Goal: Navigation & Orientation: Find specific page/section

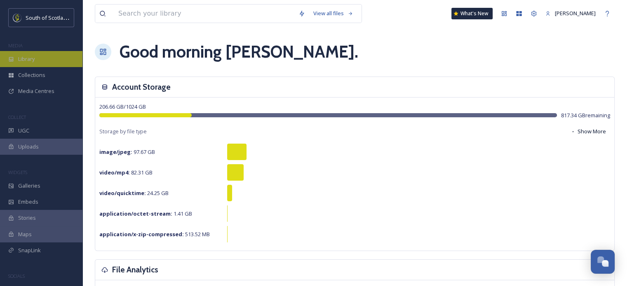
click at [29, 59] on span "Library" at bounding box center [26, 59] width 16 height 8
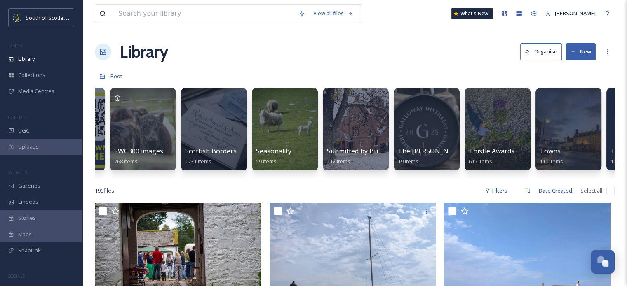
scroll to position [0, 2400]
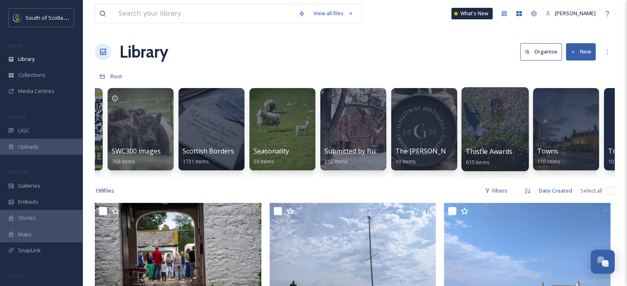
click at [481, 143] on div at bounding box center [494, 129] width 67 height 84
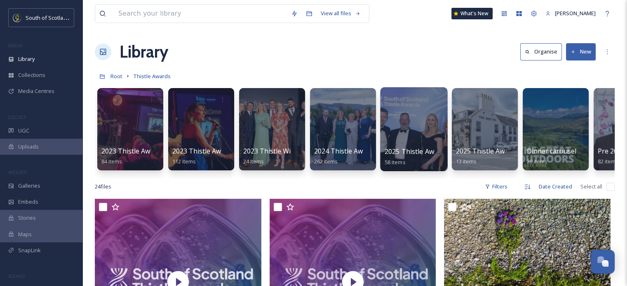
click at [412, 127] on div at bounding box center [413, 129] width 67 height 84
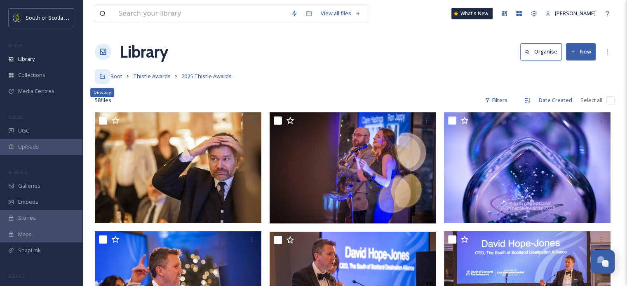
click at [101, 72] on div "Directory" at bounding box center [102, 76] width 15 height 15
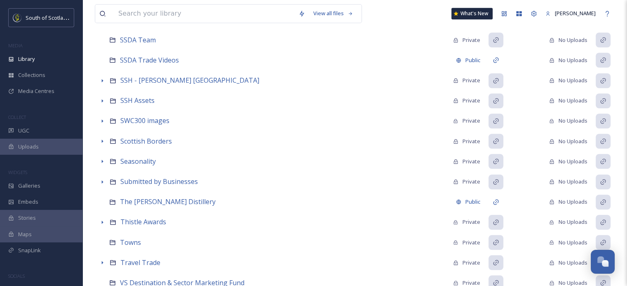
scroll to position [660, 0]
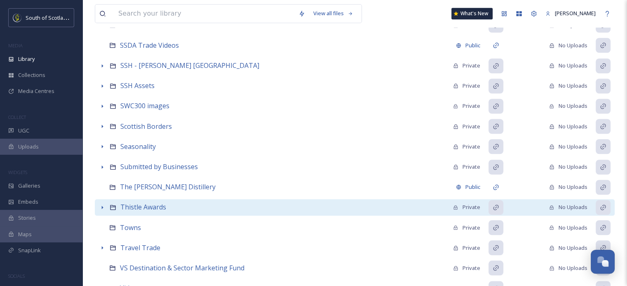
click at [102, 207] on icon at bounding box center [103, 207] width 2 height 3
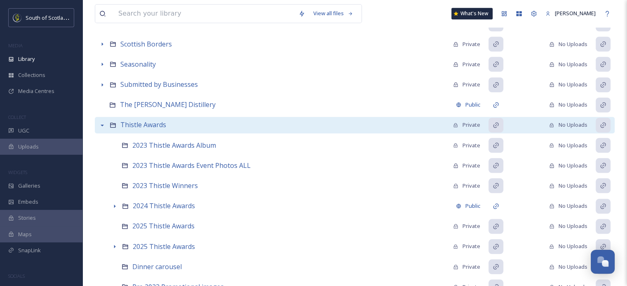
scroll to position [824, 0]
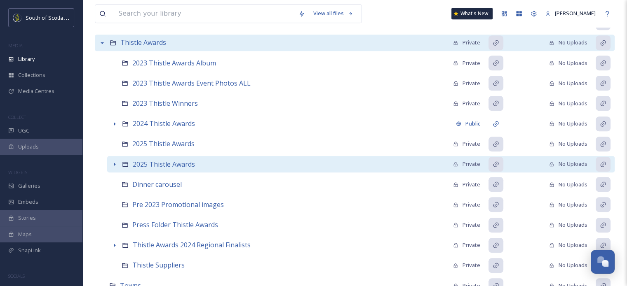
click at [115, 164] on icon at bounding box center [114, 164] width 7 height 7
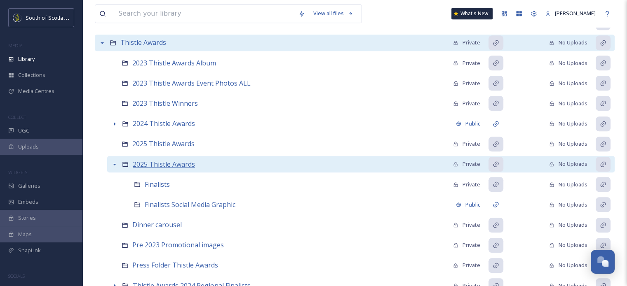
click at [156, 164] on span "2025 Thistle Awards" at bounding box center [164, 164] width 62 height 9
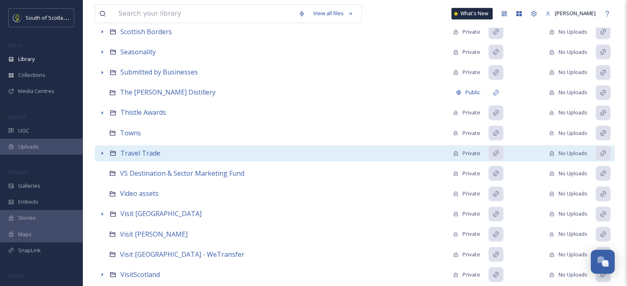
scroll to position [755, 0]
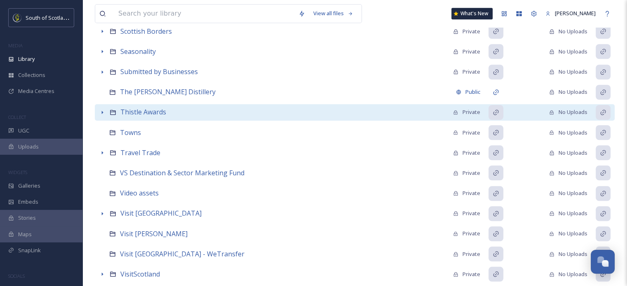
click at [101, 112] on icon at bounding box center [102, 112] width 7 height 7
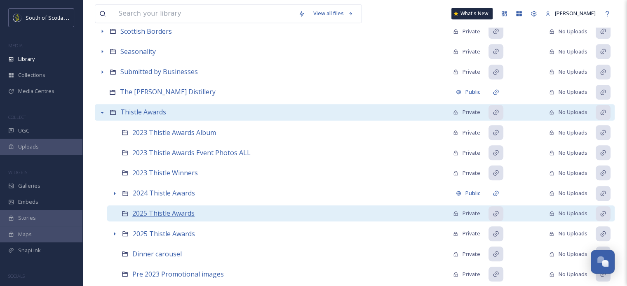
click at [147, 213] on span "2025 Thistle Awards" at bounding box center [163, 213] width 62 height 9
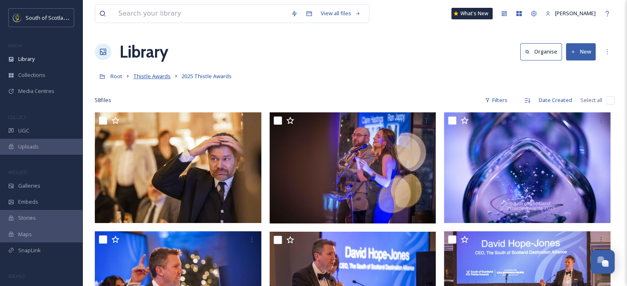
click at [149, 77] on span "Thistle Awards" at bounding box center [152, 76] width 38 height 7
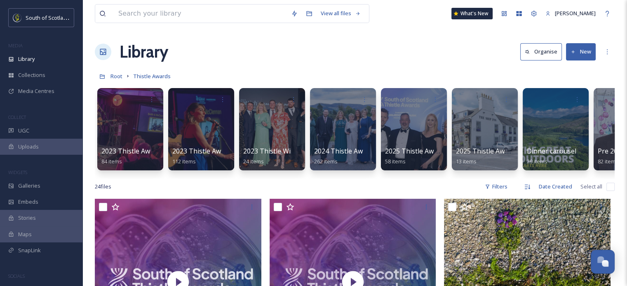
click at [110, 74] on link at bounding box center [103, 76] width 16 height 16
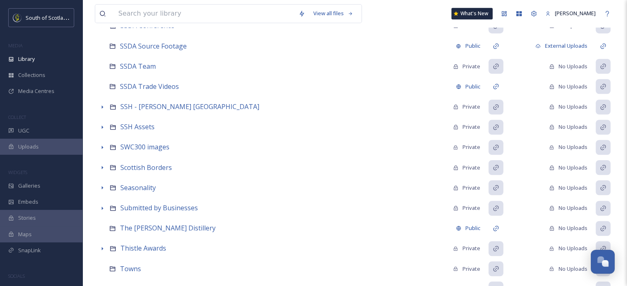
scroll to position [660, 0]
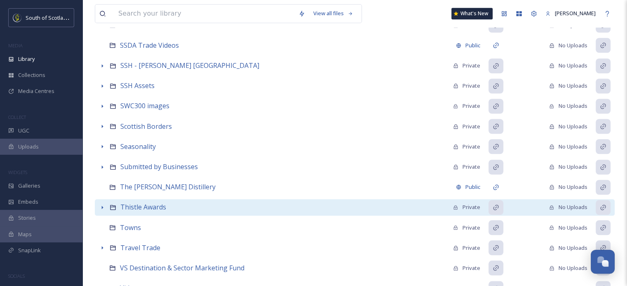
click at [100, 207] on icon at bounding box center [102, 207] width 7 height 7
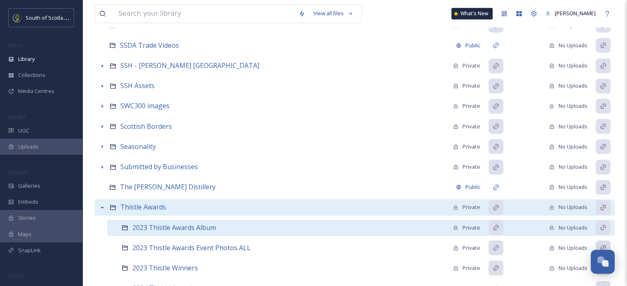
scroll to position [742, 0]
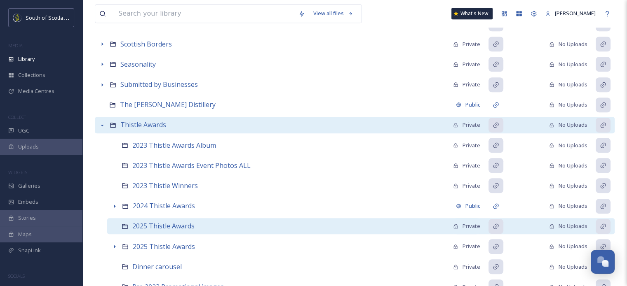
click at [467, 225] on div "Private" at bounding box center [466, 227] width 27 height 8
click at [495, 226] on icon at bounding box center [496, 226] width 7 height 7
click at [141, 224] on span "2025 Thistle Awards" at bounding box center [163, 226] width 62 height 9
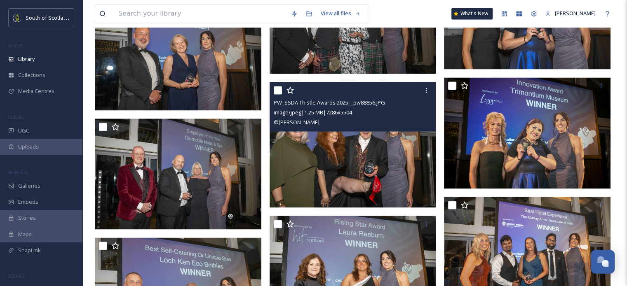
scroll to position [1402, 0]
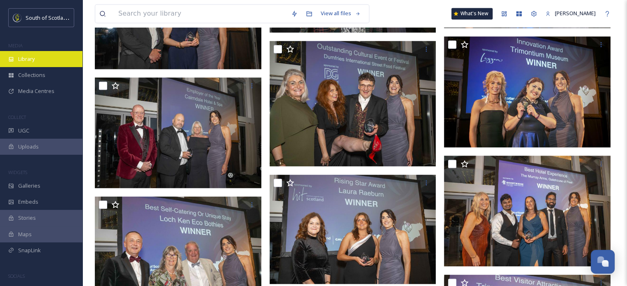
click at [35, 60] on span "Library" at bounding box center [26, 59] width 16 height 8
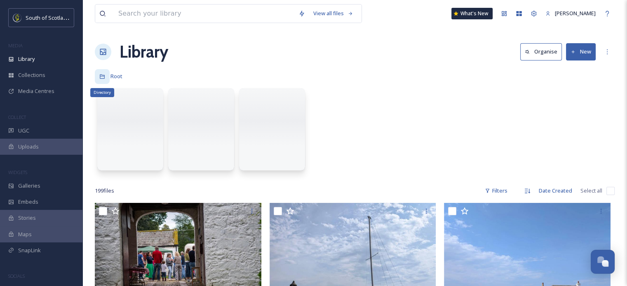
click at [102, 75] on icon at bounding box center [102, 77] width 6 height 6
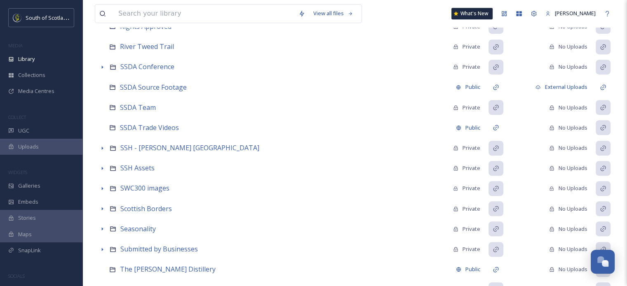
scroll to position [660, 0]
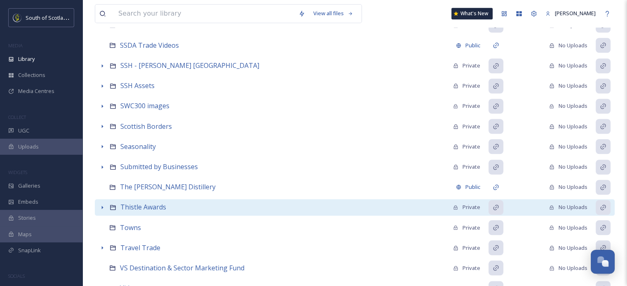
click at [101, 206] on icon at bounding box center [102, 207] width 7 height 7
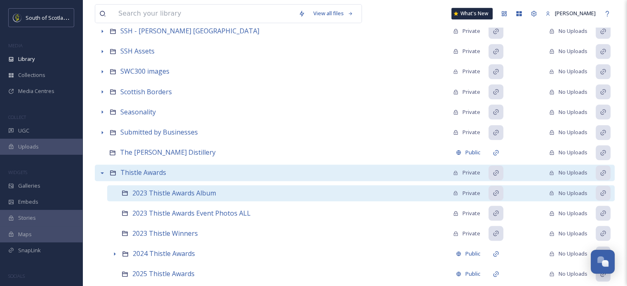
scroll to position [742, 0]
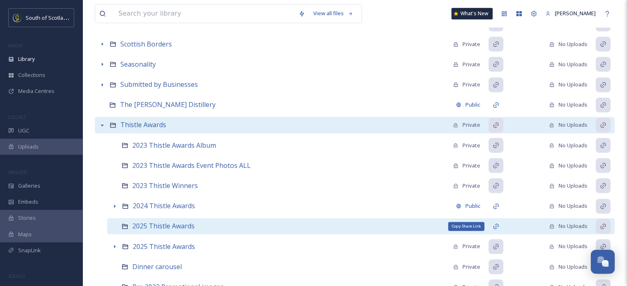
click at [493, 225] on icon at bounding box center [496, 226] width 7 height 7
